Goal: Navigation & Orientation: Find specific page/section

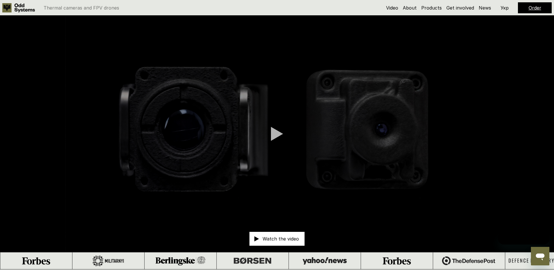
click at [268, 121] on video at bounding box center [277, 134] width 554 height 236
click at [275, 131] on div at bounding box center [277, 133] width 12 height 14
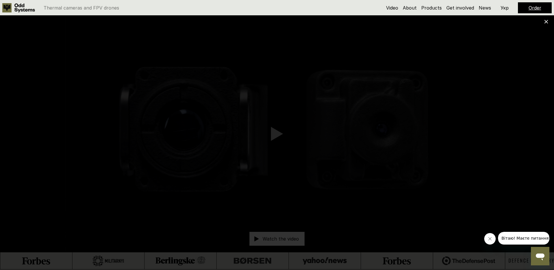
click at [512, 86] on div at bounding box center [277, 135] width 554 height 270
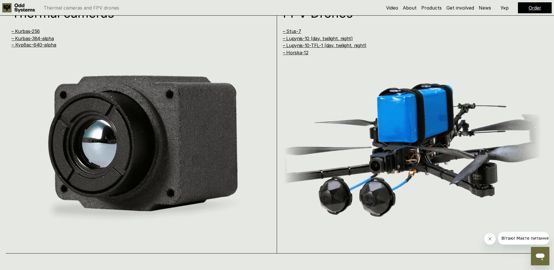
scroll to position [547, 0]
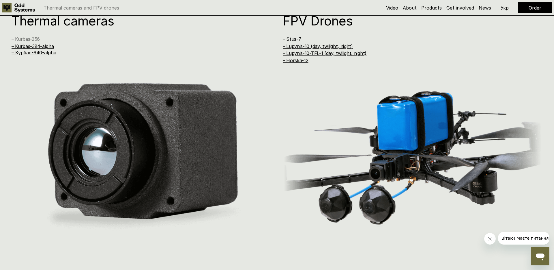
click at [24, 39] on link "– Kurbas-256" at bounding box center [26, 39] width 28 height 6
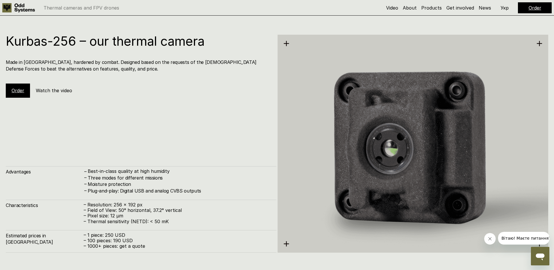
scroll to position [809, 0]
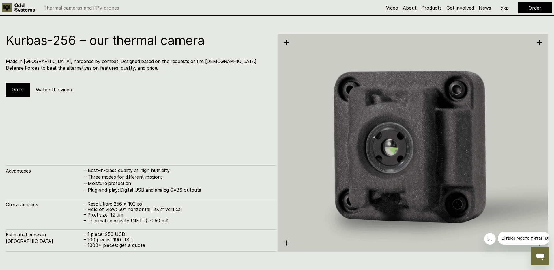
click at [283, 244] on img at bounding box center [413, 142] width 271 height 278
click at [287, 242] on icon at bounding box center [286, 243] width 6 height 6
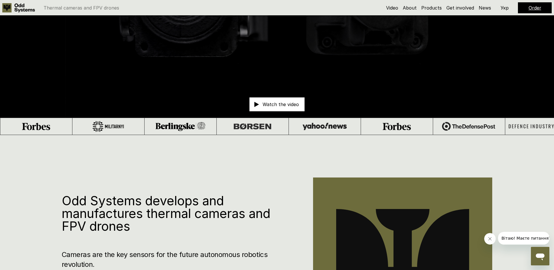
scroll to position [0, 0]
